Goal: Check status: Check status

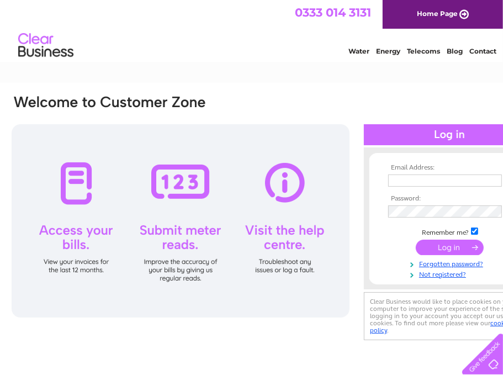
click at [421, 182] on input "text" at bounding box center [445, 181] width 114 height 12
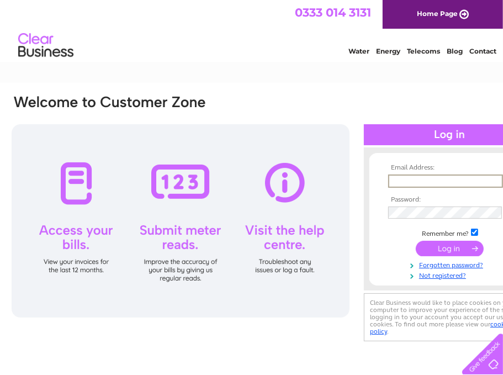
type input "[EMAIL_ADDRESS][DOMAIN_NAME]"
click at [441, 242] on input "submit" at bounding box center [450, 247] width 68 height 15
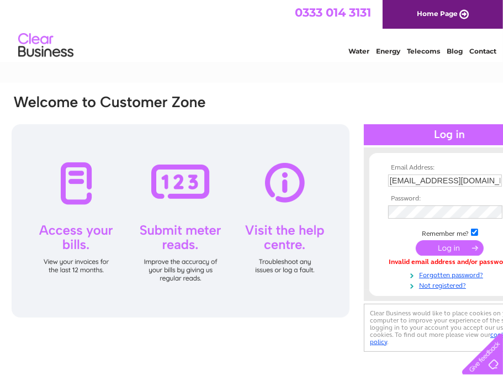
click at [448, 245] on input "submit" at bounding box center [450, 247] width 68 height 15
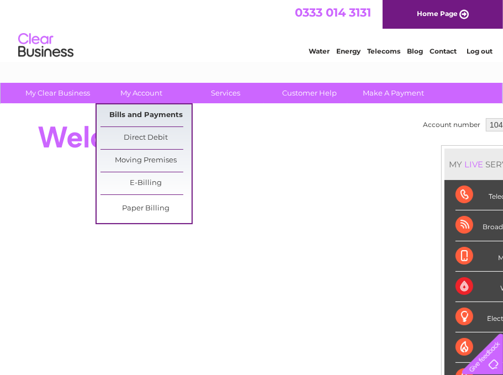
click at [150, 112] on link "Bills and Payments" at bounding box center [146, 115] width 91 height 22
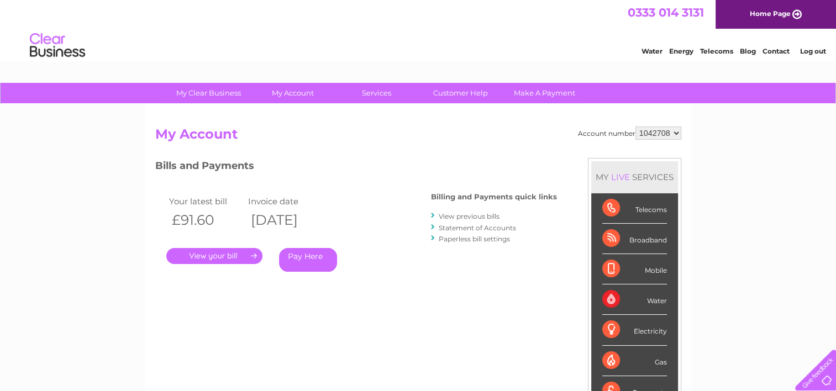
click at [254, 251] on link "." at bounding box center [214, 256] width 96 height 16
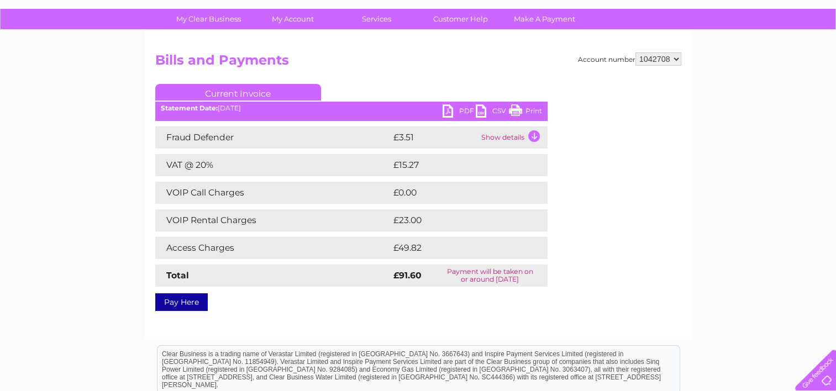
scroll to position [55, 0]
